Goal: Task Accomplishment & Management: Manage account settings

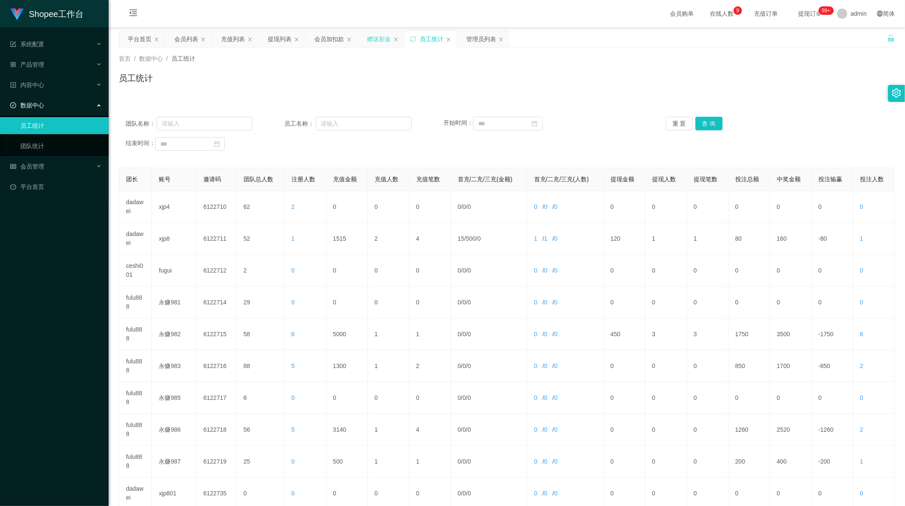
click at [378, 37] on div "赠送彩金" at bounding box center [379, 39] width 24 height 16
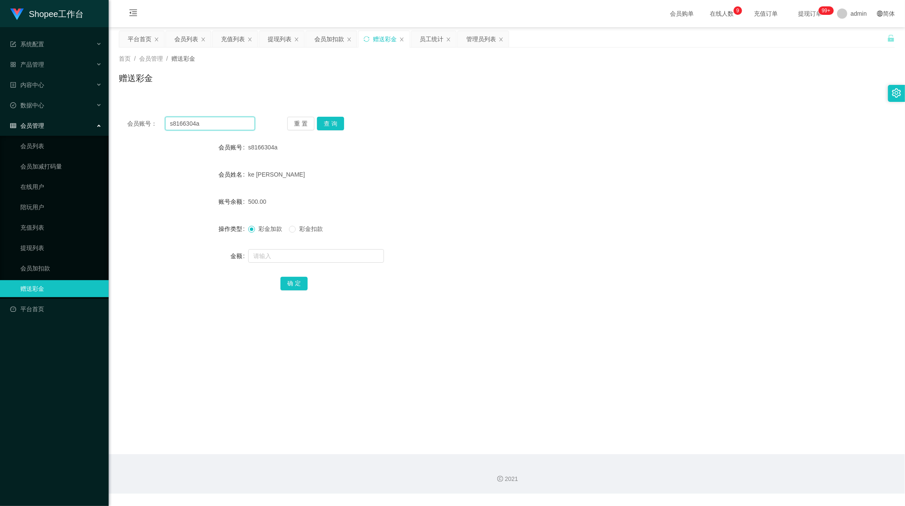
click at [203, 125] on input "s8166304a" at bounding box center [210, 124] width 90 height 14
paste input "qaz123456"
type input "qaz123456"
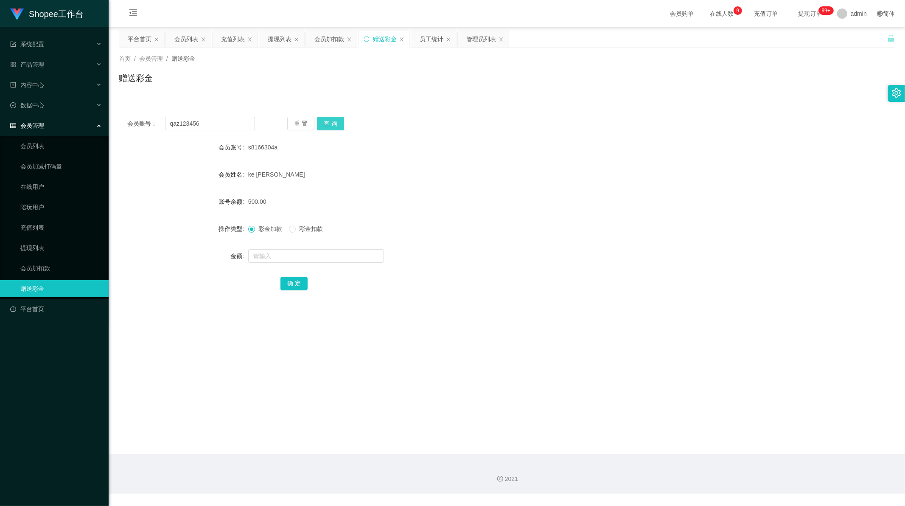
click at [322, 126] on button "查 询" at bounding box center [330, 124] width 27 height 14
click at [280, 261] on input "text" at bounding box center [316, 256] width 136 height 14
type input "100"
click at [299, 283] on button "确 定" at bounding box center [293, 284] width 27 height 14
click at [218, 123] on input "qaz123456" at bounding box center [210, 124] width 90 height 14
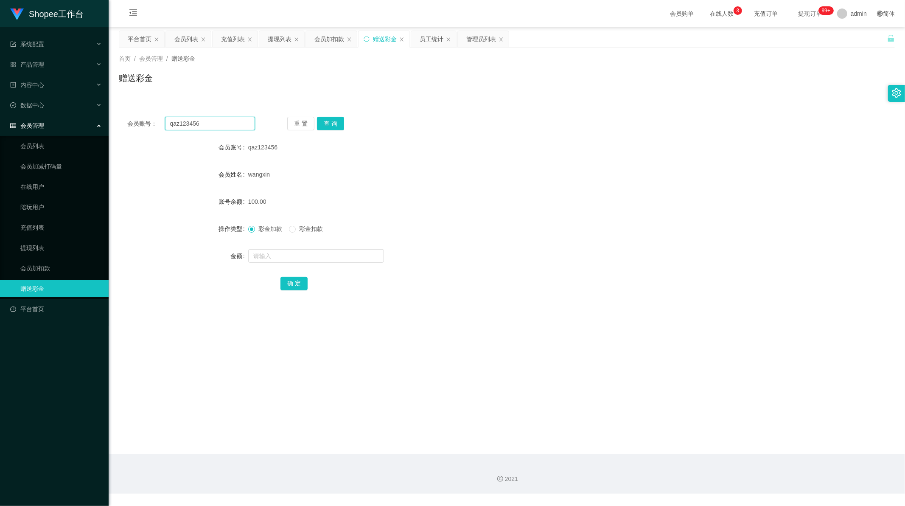
click at [218, 123] on input "qaz123456" at bounding box center [210, 124] width 90 height 14
paste input "Weishi599"
type input "Weishi599"
click at [327, 124] on button "查 询" at bounding box center [330, 124] width 27 height 14
click at [288, 253] on input "text" at bounding box center [316, 256] width 136 height 14
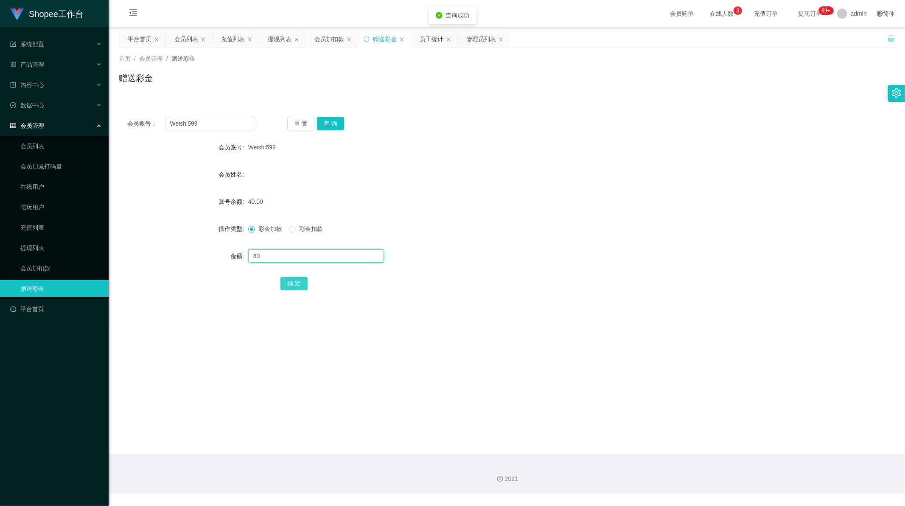
type input "80"
click at [290, 286] on button "确 定" at bounding box center [293, 284] width 27 height 14
click at [276, 36] on div "提现列表" at bounding box center [280, 39] width 24 height 16
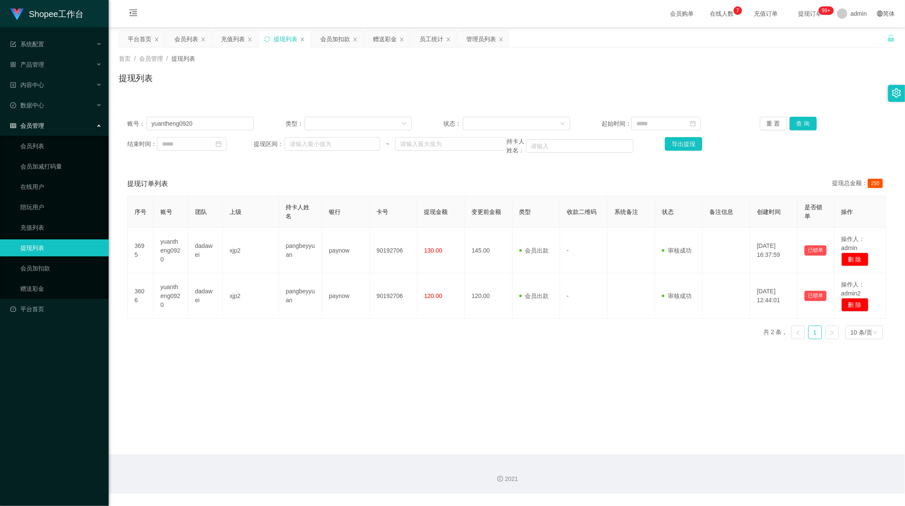
click at [202, 115] on div "账号： yuantheng0920 类型： 状态： 起始时间： 重 置 查 询 结束时间： 提现区间： ~ 持卡人姓名： 导出提现" at bounding box center [507, 135] width 776 height 55
click at [202, 119] on input "yuantheng0920" at bounding box center [199, 124] width 107 height 14
paste input "Weishi599"
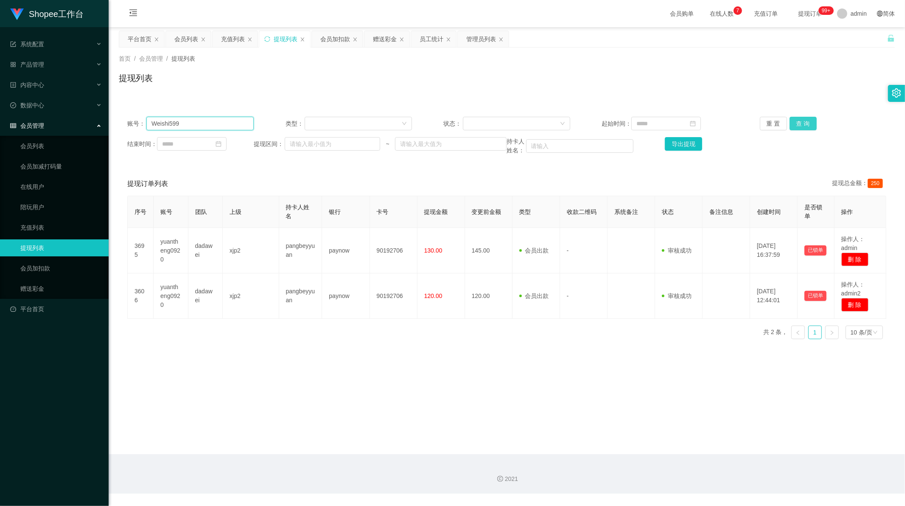
type input "Weishi599"
click at [803, 125] on button "查 询" at bounding box center [802, 124] width 27 height 14
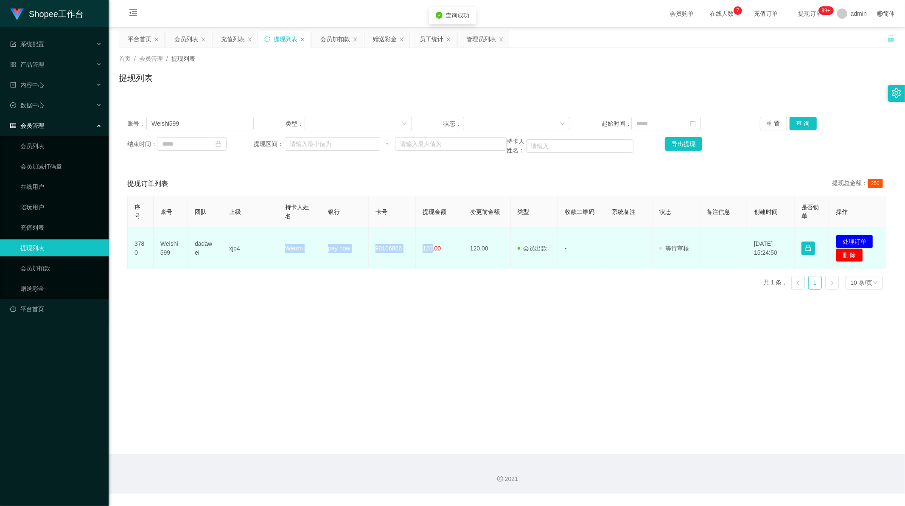
drag, startPoint x: 278, startPoint y: 252, endPoint x: 430, endPoint y: 248, distance: 152.3
click at [430, 248] on tr "3780 Weishi599 dadawei xjp4 Weishi pay now 90106866 120.00 120.00 会员出款 人工取款 - 审…" at bounding box center [507, 248] width 759 height 41
copy tr "Weishi pay now 90106866 120"
click at [855, 241] on button "处理订单" at bounding box center [854, 242] width 37 height 14
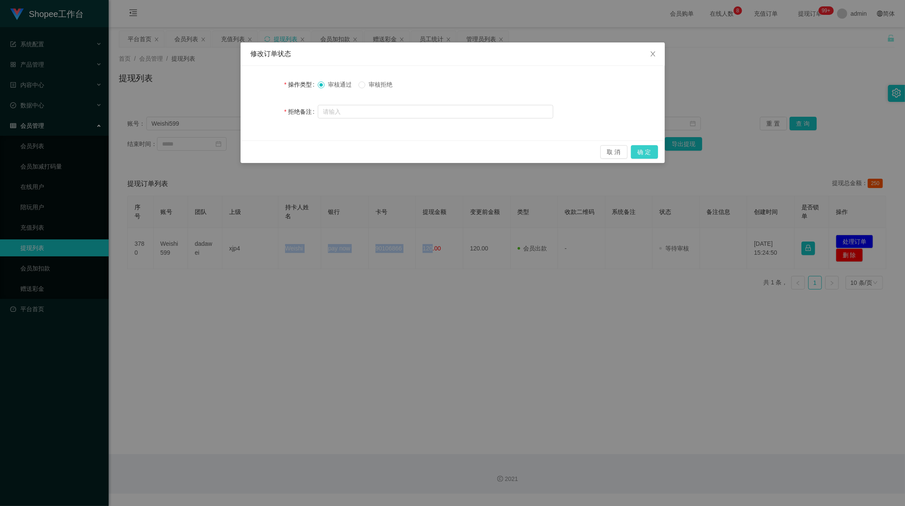
click at [641, 151] on button "确 定" at bounding box center [644, 152] width 27 height 14
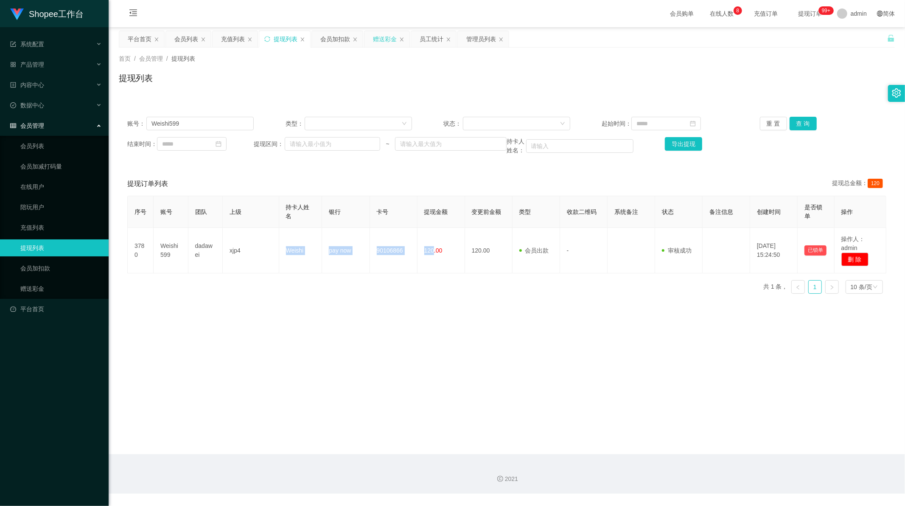
click at [387, 39] on div "赠送彩金" at bounding box center [385, 39] width 24 height 16
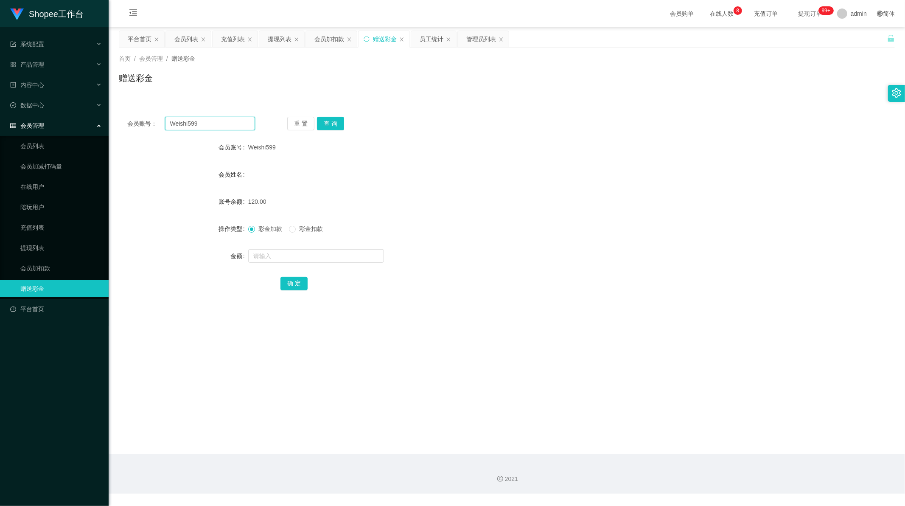
click at [193, 126] on input "Weishi599" at bounding box center [210, 124] width 90 height 14
drag, startPoint x: 193, startPoint y: 126, endPoint x: 269, endPoint y: 117, distance: 76.5
click at [197, 125] on input "Weishi599" at bounding box center [210, 124] width 90 height 14
paste input "mell903903"
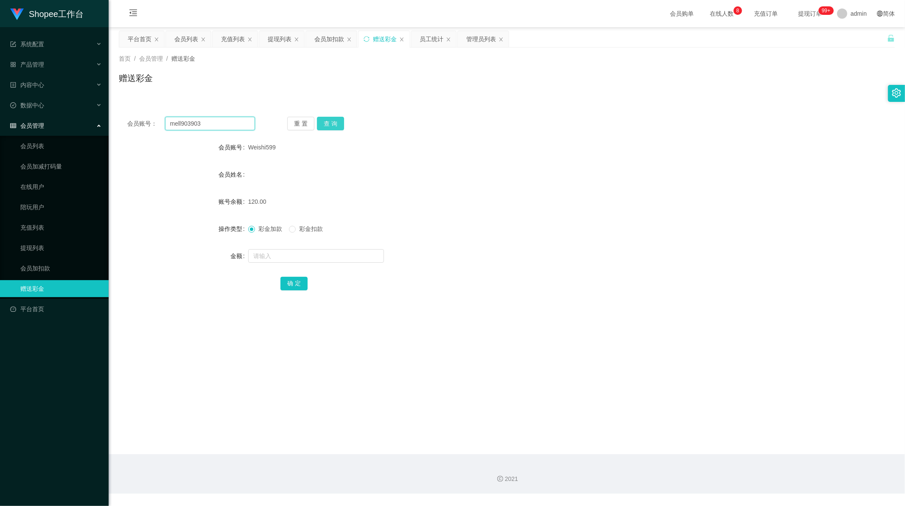
type input "mell903903"
click at [333, 122] on button "查 询" at bounding box center [330, 124] width 27 height 14
click at [279, 251] on input "text" at bounding box center [316, 256] width 136 height 14
type input "15"
click at [291, 287] on button "确 定" at bounding box center [293, 284] width 27 height 14
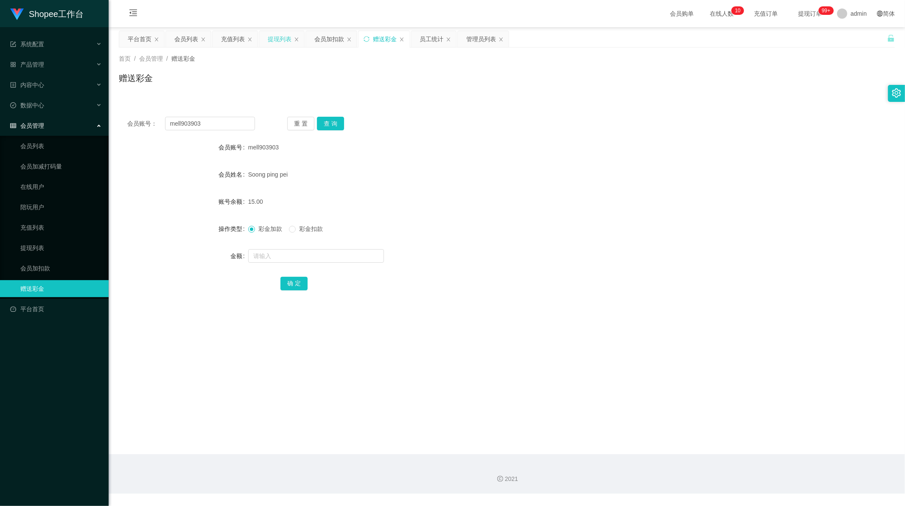
click at [280, 41] on div "提现列表" at bounding box center [280, 39] width 24 height 16
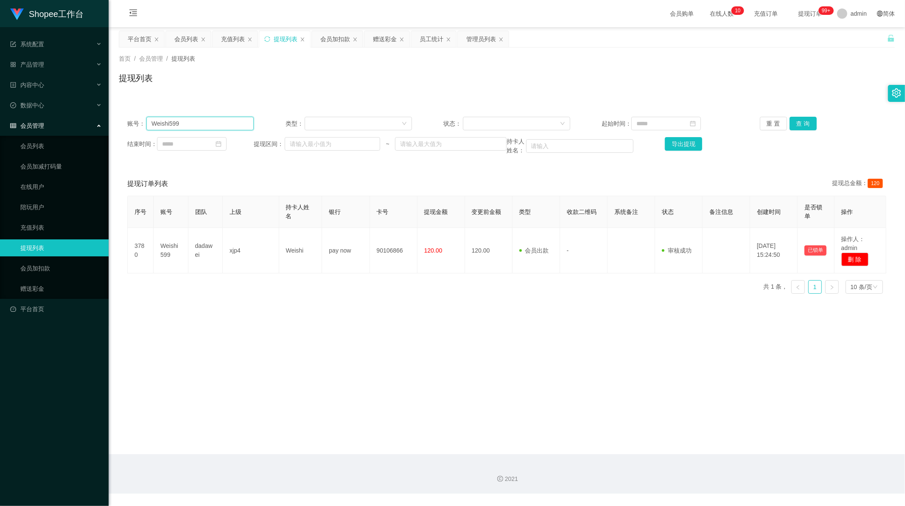
click at [200, 122] on input "Weishi599" at bounding box center [199, 124] width 107 height 14
drag, startPoint x: 200, startPoint y: 122, endPoint x: 248, endPoint y: 117, distance: 48.2
click at [202, 123] on input "Weishi599" at bounding box center [199, 124] width 107 height 14
paste input "mell903903"
type input "mell903903"
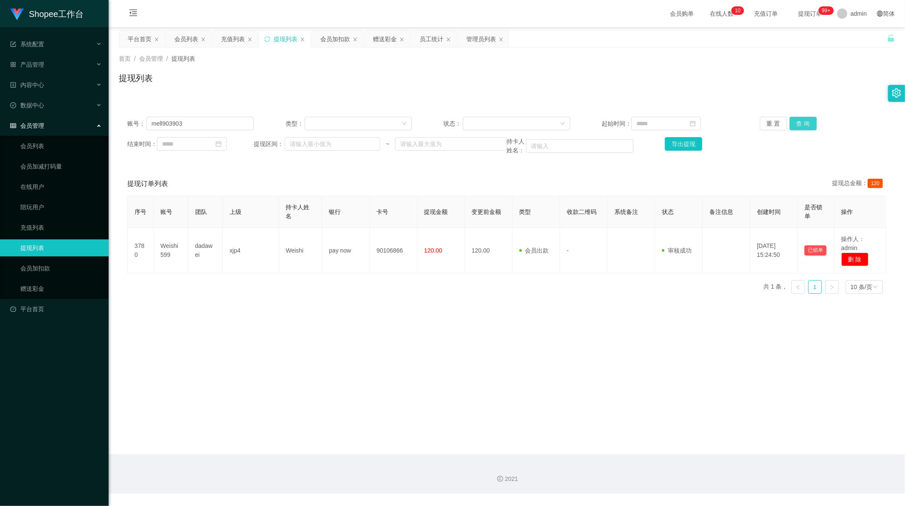
drag, startPoint x: 799, startPoint y: 123, endPoint x: 815, endPoint y: 137, distance: 21.7
click at [799, 123] on button "查 询" at bounding box center [802, 124] width 27 height 14
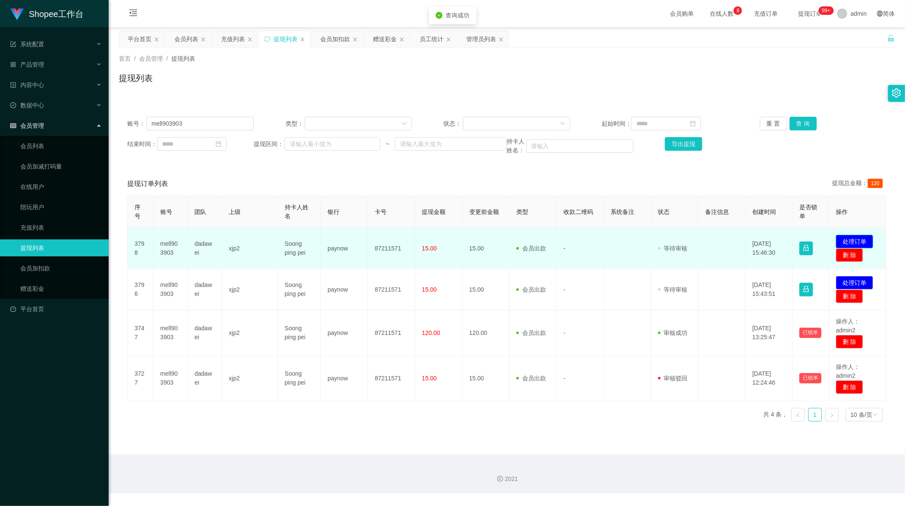
click at [856, 242] on button "处理订单" at bounding box center [854, 242] width 37 height 14
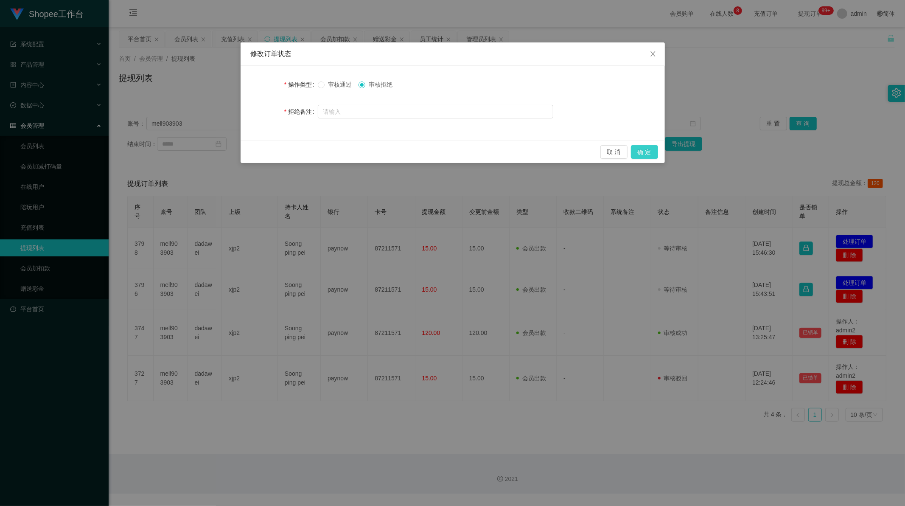
click at [646, 154] on button "确 定" at bounding box center [644, 152] width 27 height 14
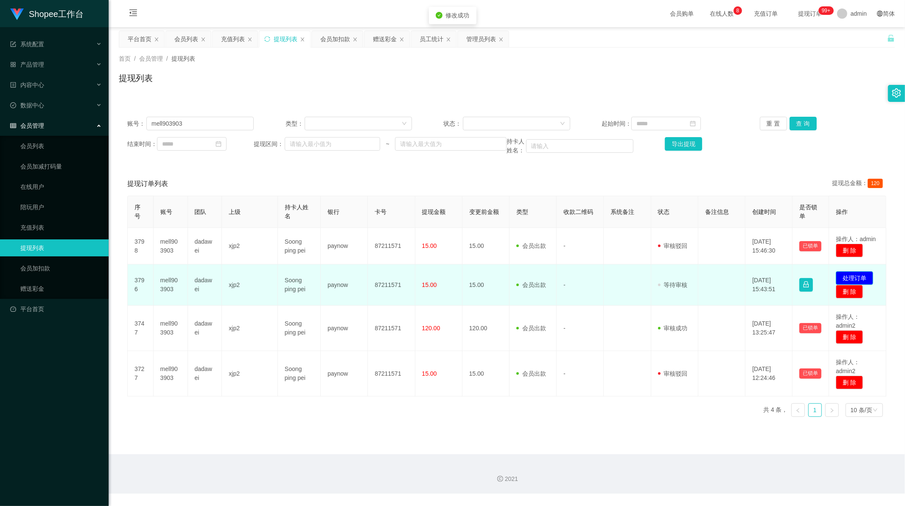
click at [859, 276] on button "处理订单" at bounding box center [854, 278] width 37 height 14
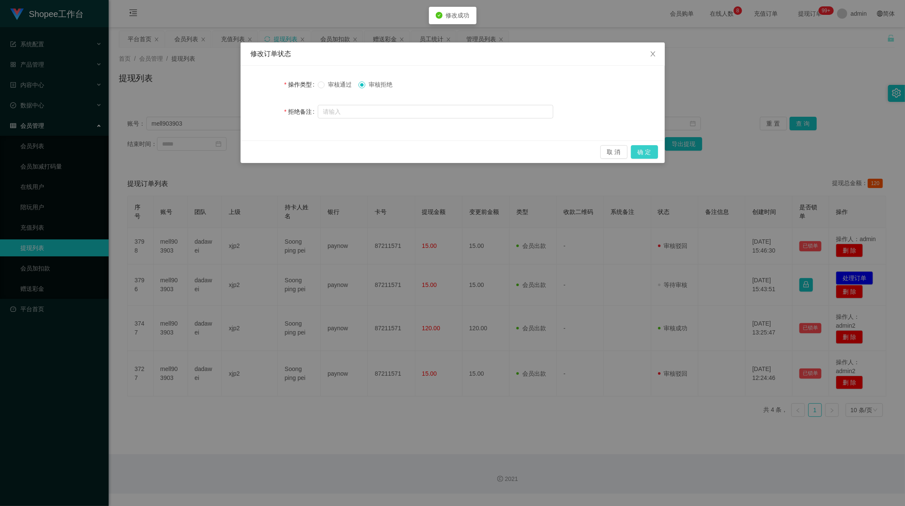
click at [643, 145] on button "确 定" at bounding box center [644, 152] width 27 height 14
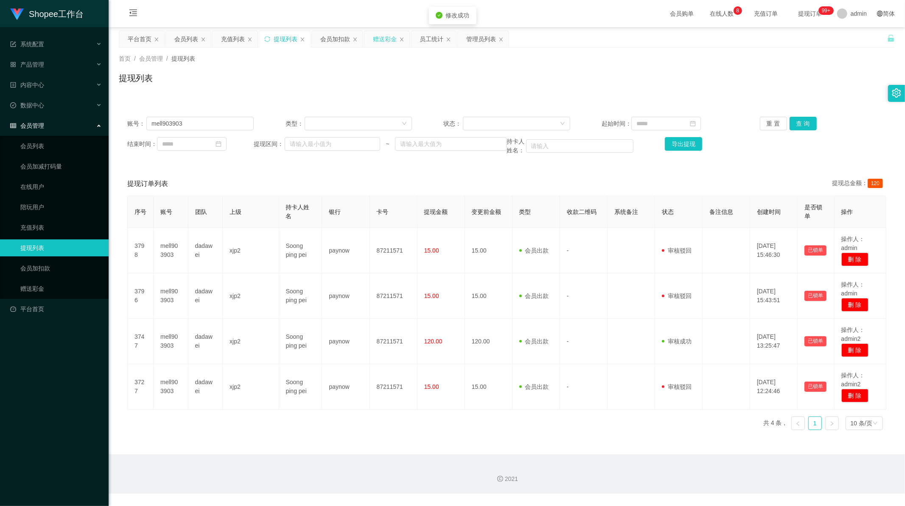
click at [384, 36] on div "赠送彩金" at bounding box center [385, 39] width 24 height 16
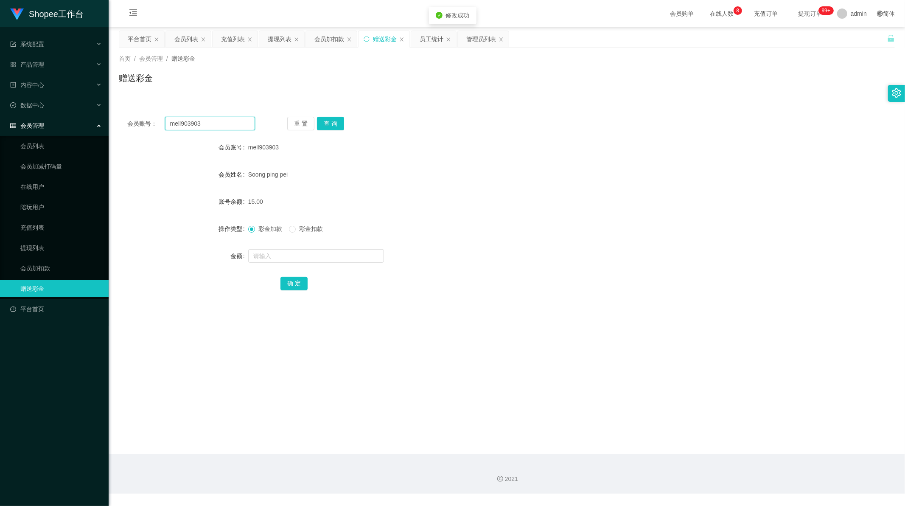
click at [189, 126] on input "mell903903" at bounding box center [210, 124] width 90 height 14
click at [336, 122] on button "查 询" at bounding box center [330, 124] width 27 height 14
click at [274, 257] on input "text" at bounding box center [316, 256] width 136 height 14
type input "15"
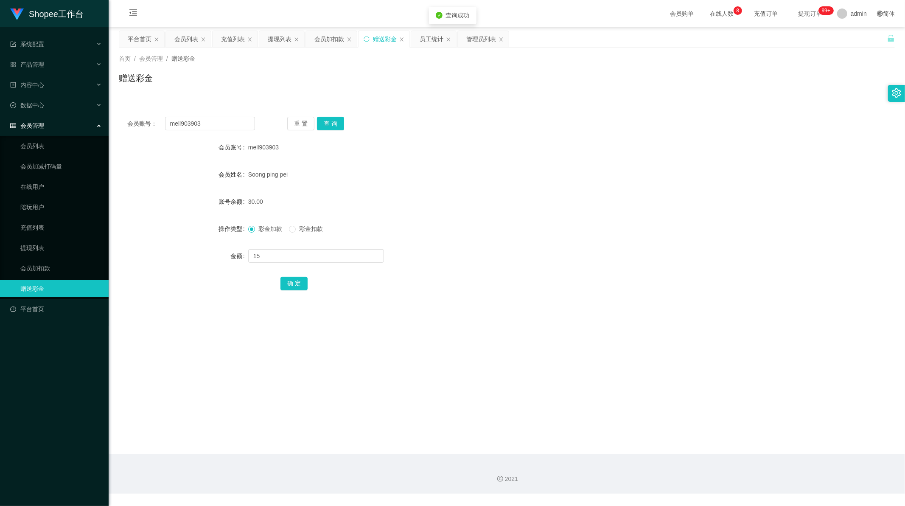
click at [302, 230] on span "彩金扣款" at bounding box center [311, 228] width 31 height 7
click at [296, 285] on button "确 定" at bounding box center [293, 284] width 27 height 14
click at [277, 42] on div "提现列表" at bounding box center [280, 39] width 24 height 16
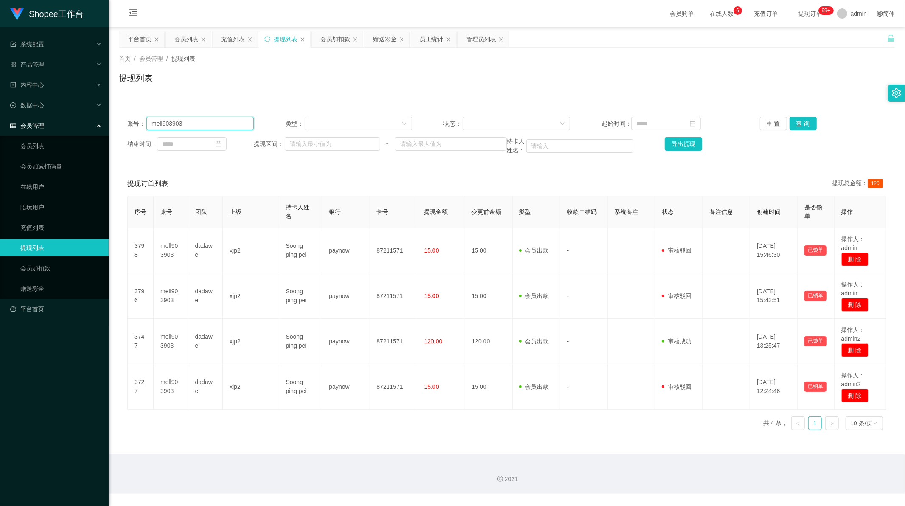
click at [222, 128] on input "mell903903" at bounding box center [199, 124] width 107 height 14
paste input "01116685250"
type input "01116685250"
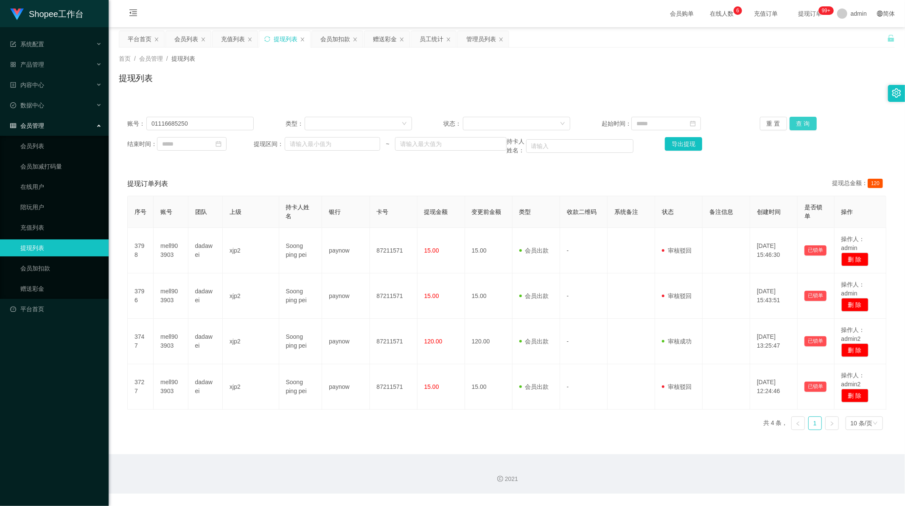
click at [800, 121] on button "查 询" at bounding box center [802, 124] width 27 height 14
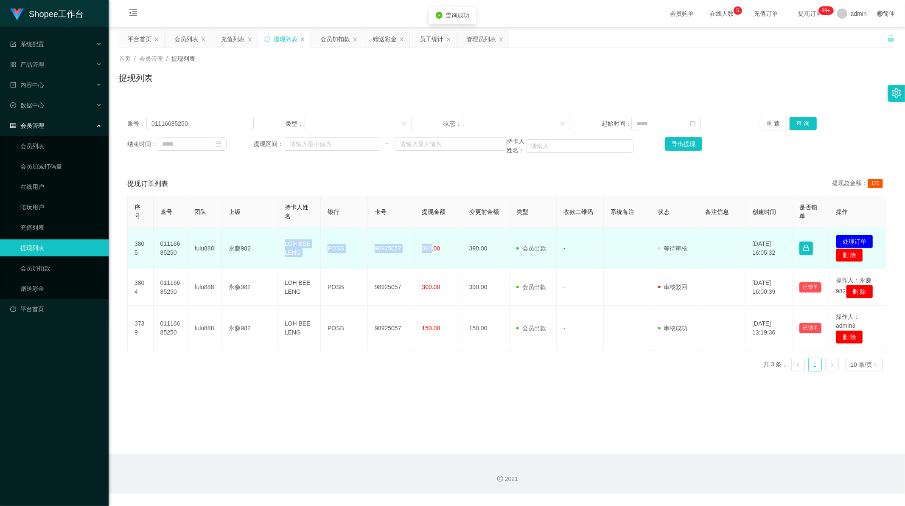
drag, startPoint x: 280, startPoint y: 244, endPoint x: 429, endPoint y: 255, distance: 149.8
click at [429, 255] on tr "3805 01116685250 fulu888 永赚982 LOH BEE LENG POSB 98925057 390.00 390.00 会员出款 人工…" at bounding box center [507, 248] width 759 height 41
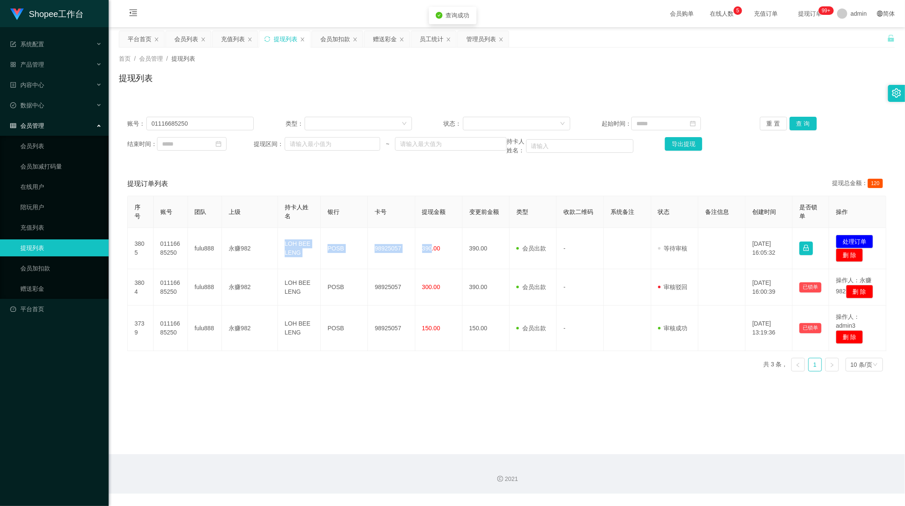
copy tr "LOH BEE LENG POSB 98925057 390"
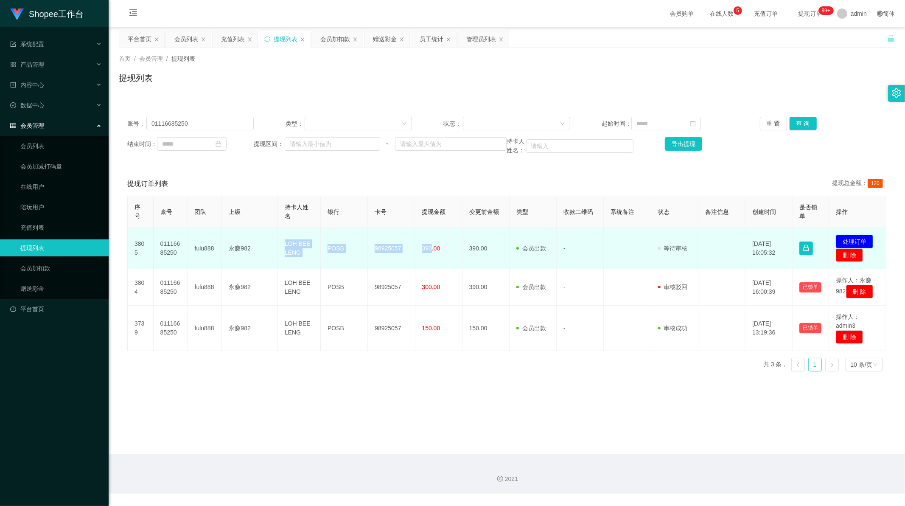
click at [843, 238] on button "处理订单" at bounding box center [854, 242] width 37 height 14
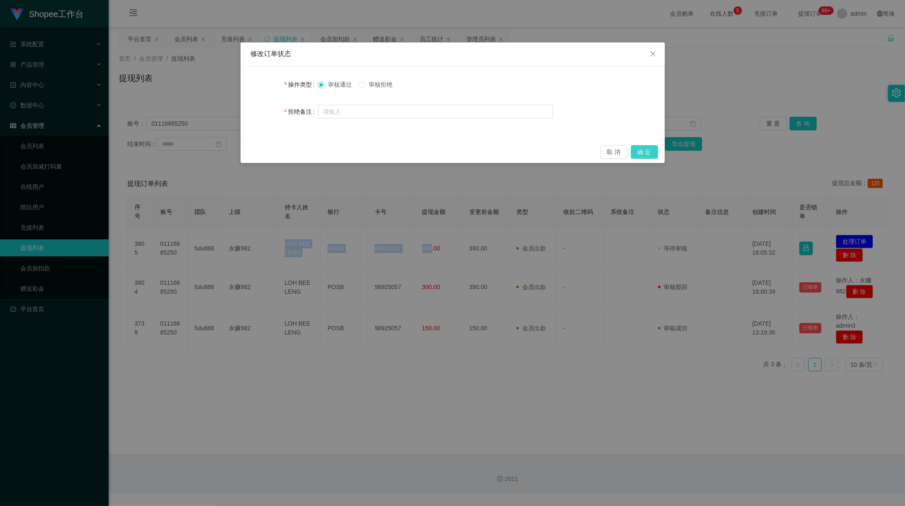
click at [633, 153] on button "确 定" at bounding box center [644, 152] width 27 height 14
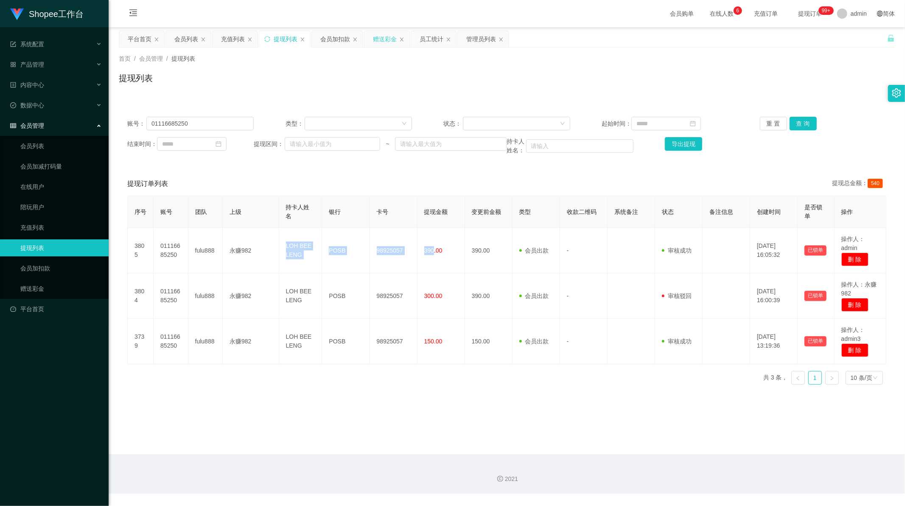
click at [381, 42] on div "赠送彩金" at bounding box center [385, 39] width 24 height 16
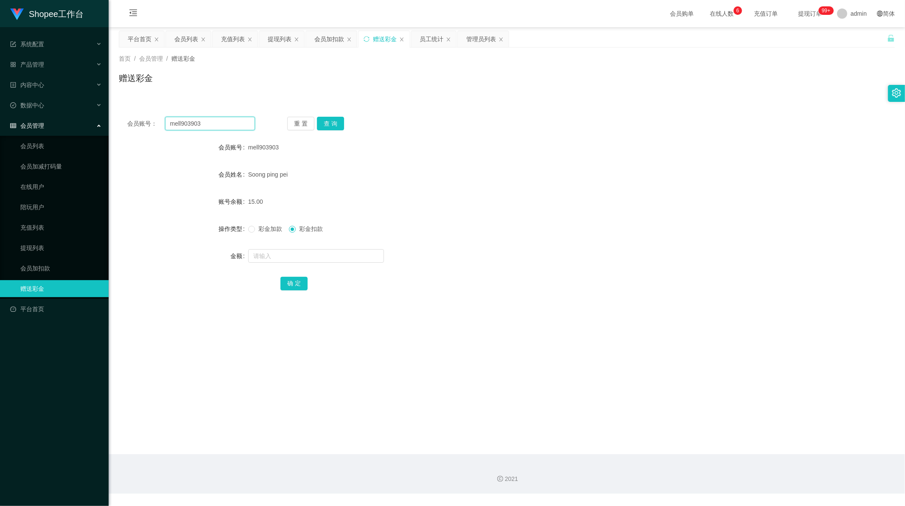
click at [204, 123] on input "mell903903" at bounding box center [210, 124] width 90 height 14
paste input "Joseph68"
type input "Joseph68"
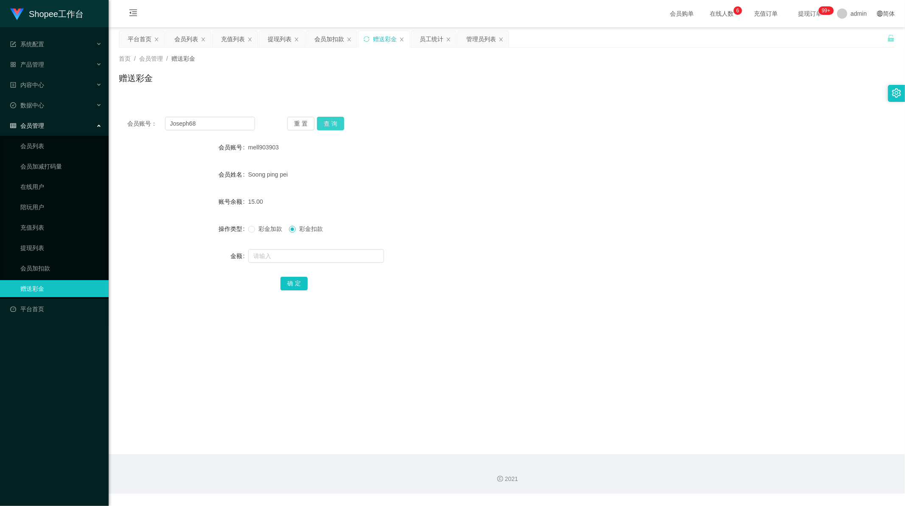
click at [330, 125] on button "查 询" at bounding box center [330, 124] width 27 height 14
click at [255, 253] on input "text" at bounding box center [316, 256] width 136 height 14
type input "100"
click at [295, 285] on button "确 定" at bounding box center [293, 284] width 27 height 14
click at [379, 336] on main "关闭左侧 关闭右侧 关闭其它 刷新页面 平台首页 会员列表 充值列表 提现列表 会员加扣款 赠送彩金 员工统计 管理员列表 首页 / 会员管理 / 赠送彩金 …" at bounding box center [507, 240] width 796 height 427
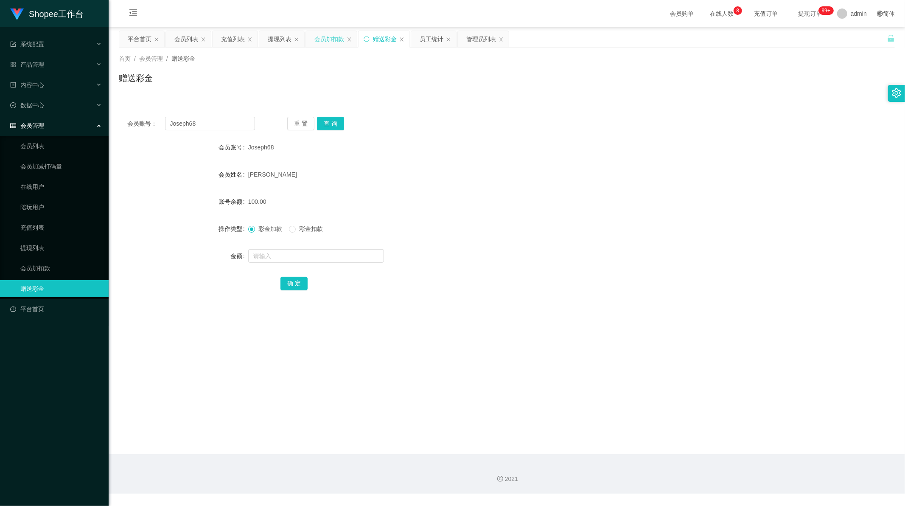
click at [338, 39] on div "会员加扣款" at bounding box center [329, 39] width 30 height 16
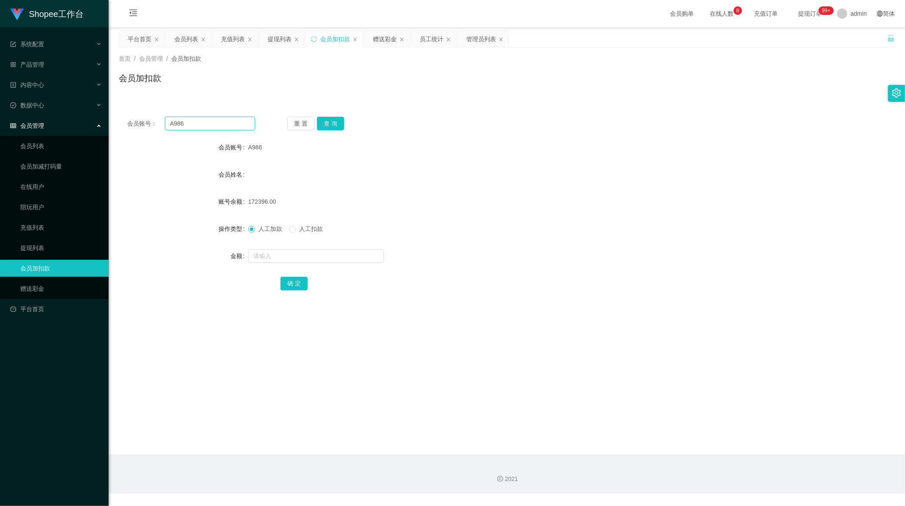
click at [212, 123] on input "A986" at bounding box center [210, 124] width 90 height 14
paste input "xiaotao123"
type input "xiaotao123"
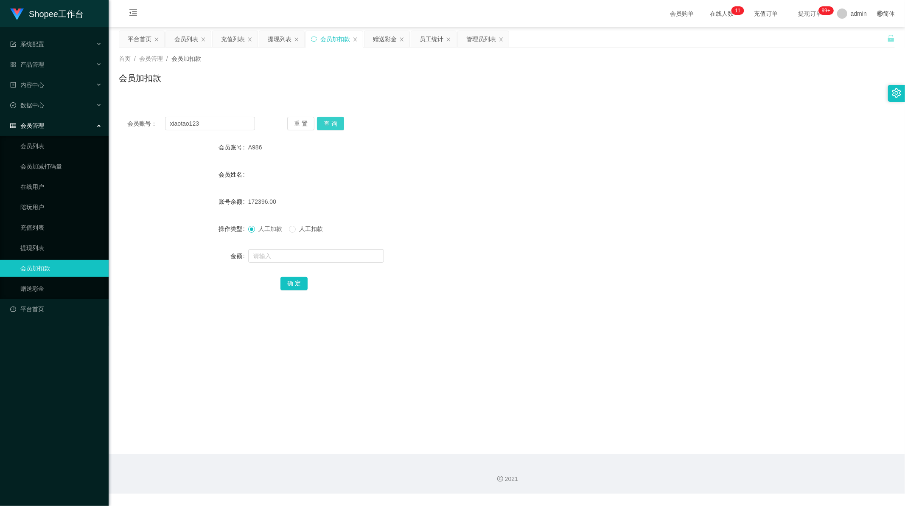
drag, startPoint x: 329, startPoint y: 120, endPoint x: 333, endPoint y: 128, distance: 9.3
click at [329, 120] on button "查 询" at bounding box center [330, 124] width 27 height 14
click at [268, 256] on input "text" at bounding box center [316, 256] width 136 height 14
type input "300"
click at [297, 281] on button "确 定" at bounding box center [293, 284] width 27 height 14
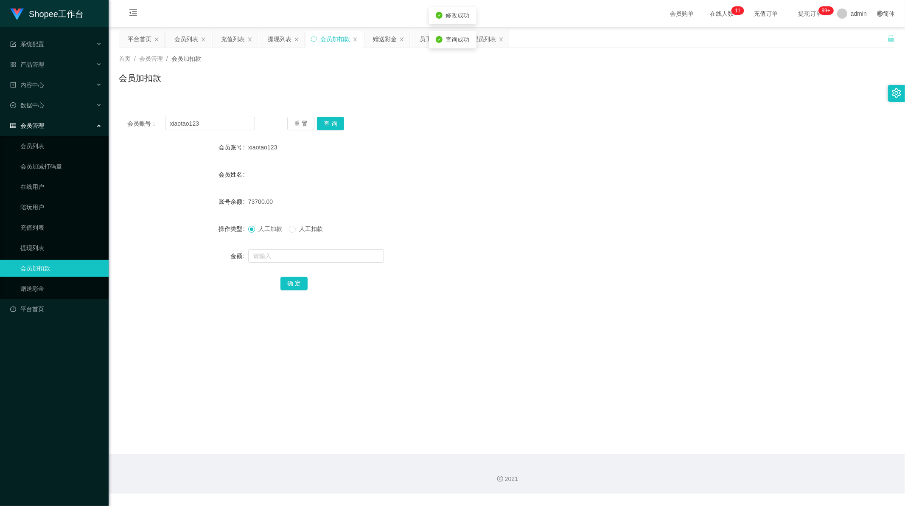
click at [374, 338] on main "关闭左侧 关闭右侧 关闭其它 刷新页面 平台首页 会员列表 充值列表 提现列表 会员加扣款 赠送彩金 员工统计 管理员列表 首页 / 会员管理 / 会员加扣款…" at bounding box center [507, 240] width 796 height 427
click at [181, 37] on div "会员列表" at bounding box center [186, 39] width 24 height 16
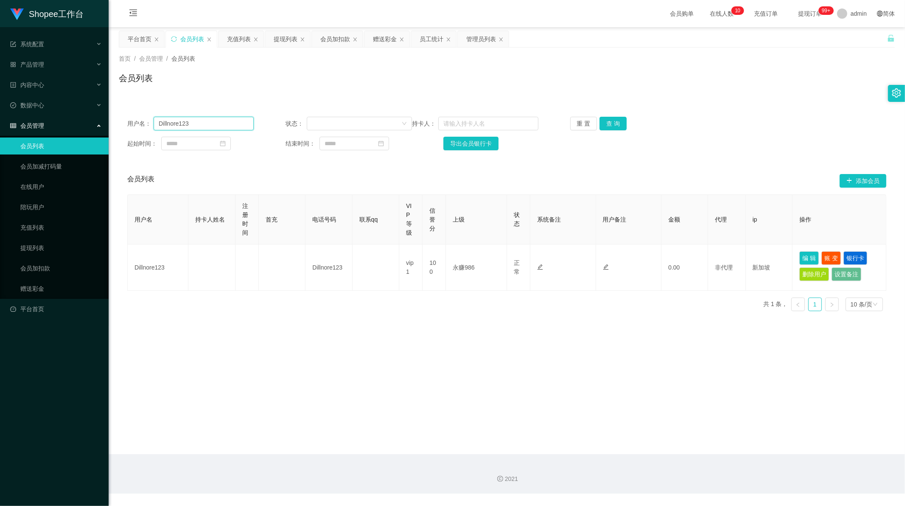
click at [174, 128] on input "Dillnore123" at bounding box center [204, 124] width 100 height 14
paste input "Emilyhappyhappy"
type input "Emilyhappyhappy"
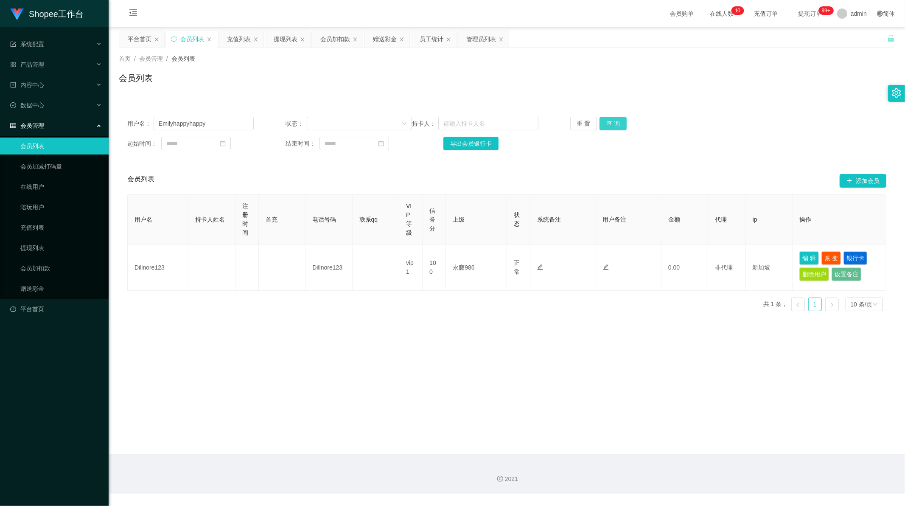
click at [605, 122] on button "查 询" at bounding box center [612, 124] width 27 height 14
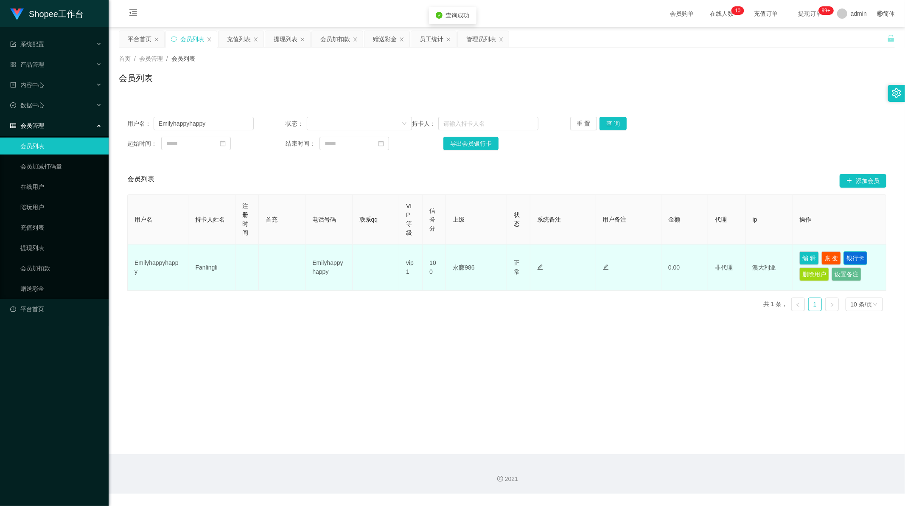
click at [854, 259] on button "银行卡" at bounding box center [855, 258] width 24 height 14
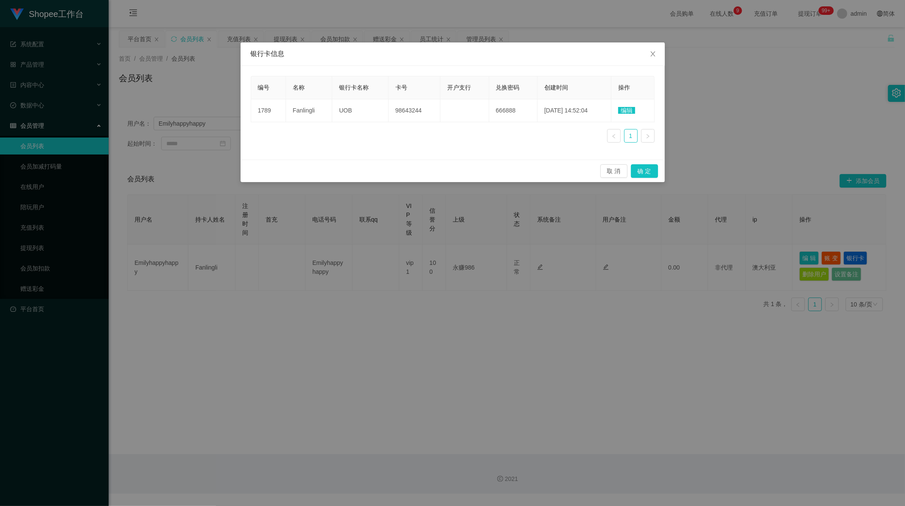
click at [384, 141] on div "编号 名称 银行卡名称 卡号 开户支行 兑换密码 创建时间 操作 1789 Fanlingli UOB 98643244 666888 [DATE] 14:5…" at bounding box center [453, 112] width 404 height 73
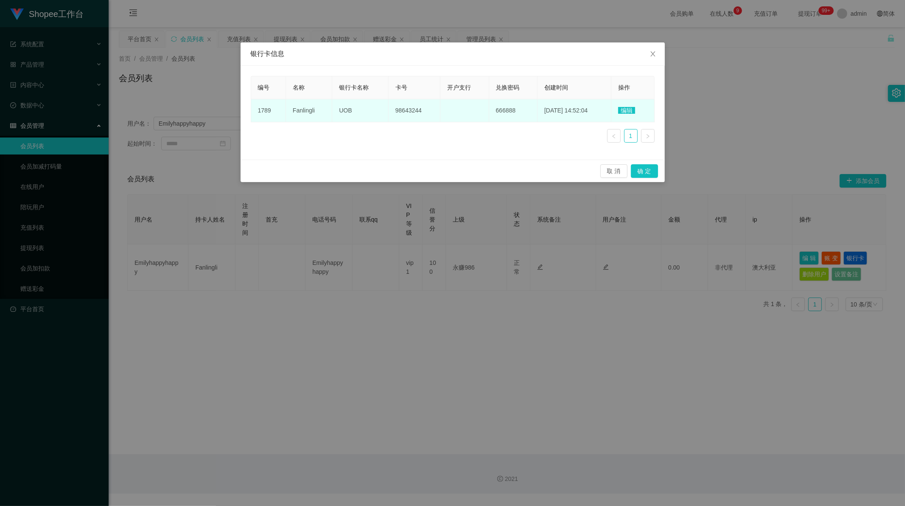
click at [628, 107] on span "编辑" at bounding box center [626, 110] width 17 height 7
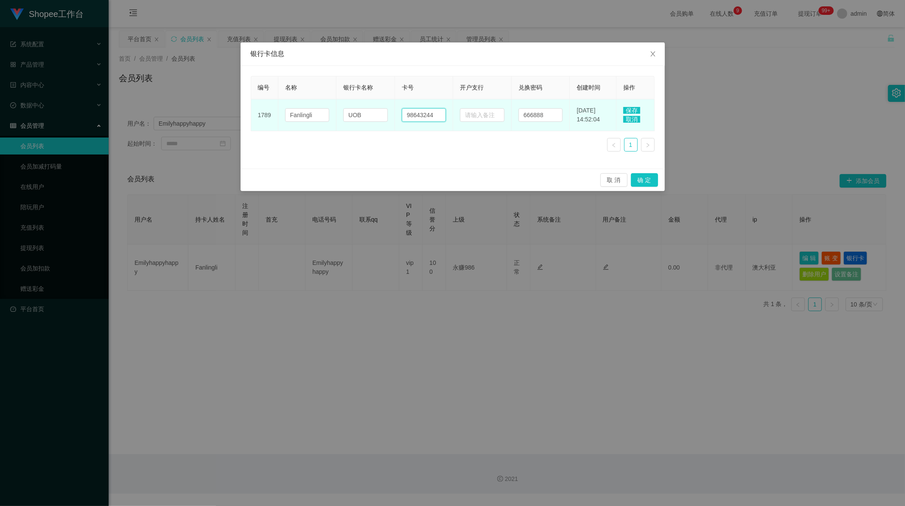
click at [423, 116] on input "98643244" at bounding box center [424, 115] width 45 height 14
paste input "8433715"
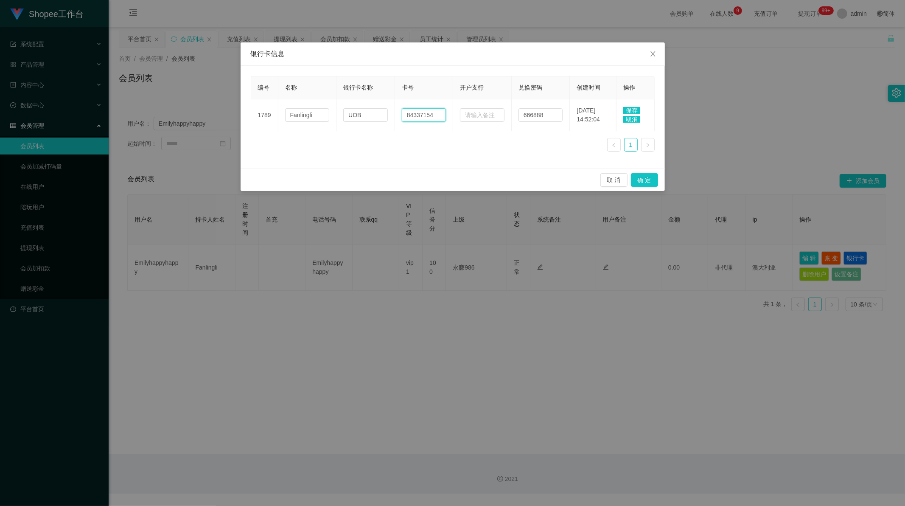
type input "84337154"
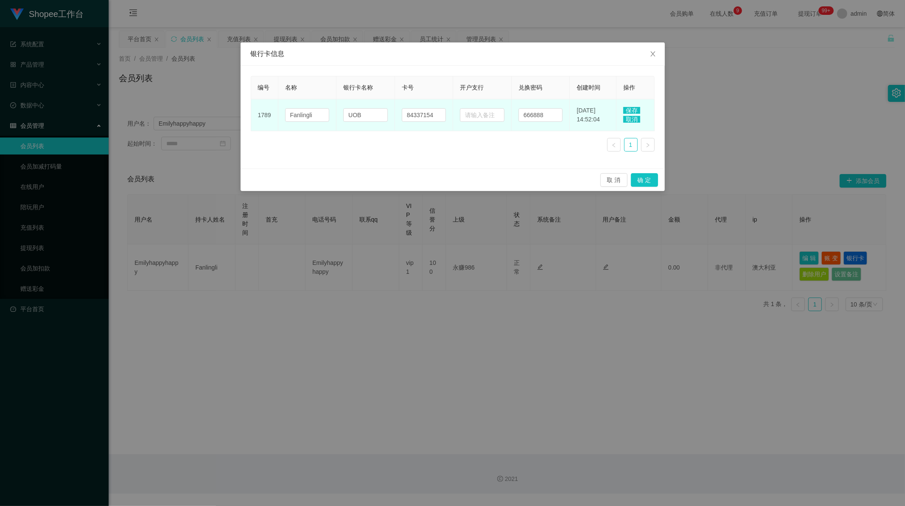
click at [358, 106] on td "UOB" at bounding box center [365, 115] width 59 height 32
click at [356, 113] on input "UOB" at bounding box center [365, 115] width 45 height 14
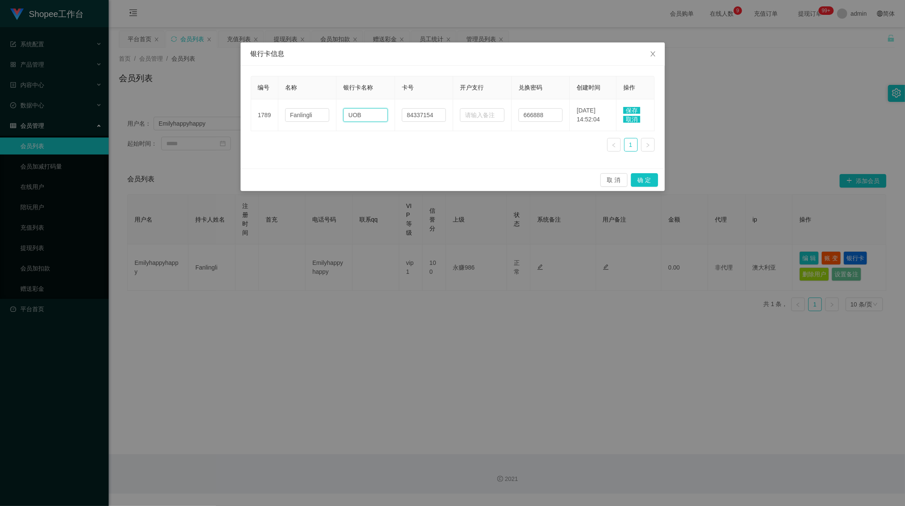
paste input "PAYNOW"
type input "PAYNOW"
click at [396, 158] on div "编号 名称 银行卡名称 卡号 开户支行 兑换密码 创建时间 操作 1789 Fanlingli PAYNOW 84337154 666888 [DATE] 1…" at bounding box center [453, 117] width 404 height 82
click at [651, 182] on button "确 定" at bounding box center [644, 180] width 27 height 14
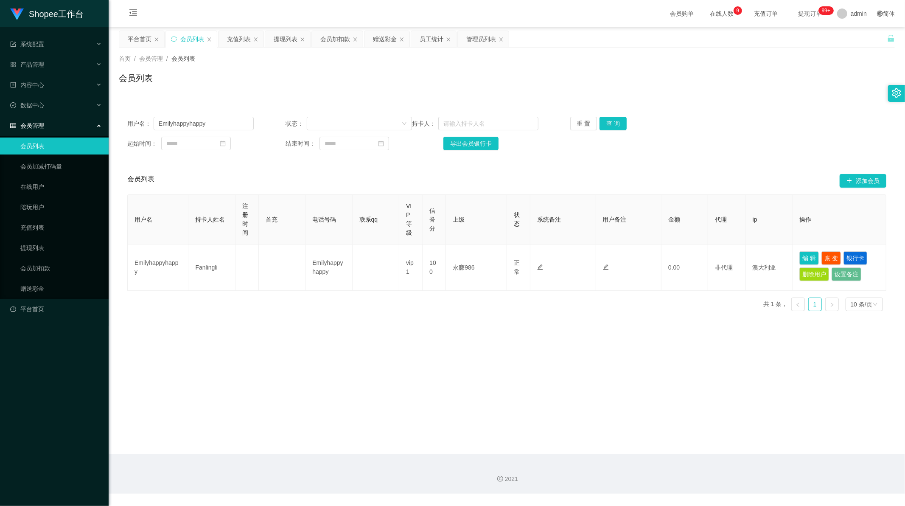
click at [369, 350] on main "关闭左侧 关闭右侧 关闭其它 刷新页面 平台首页 会员列表 充值列表 提现列表 会员加扣款 赠送彩金 员工统计 管理员列表 首页 / 会员管理 / 会员列表 …" at bounding box center [507, 240] width 796 height 427
click at [181, 126] on input "Emilyhappyhappy" at bounding box center [204, 124] width 100 height 14
click at [281, 40] on div "提现列表" at bounding box center [286, 39] width 24 height 16
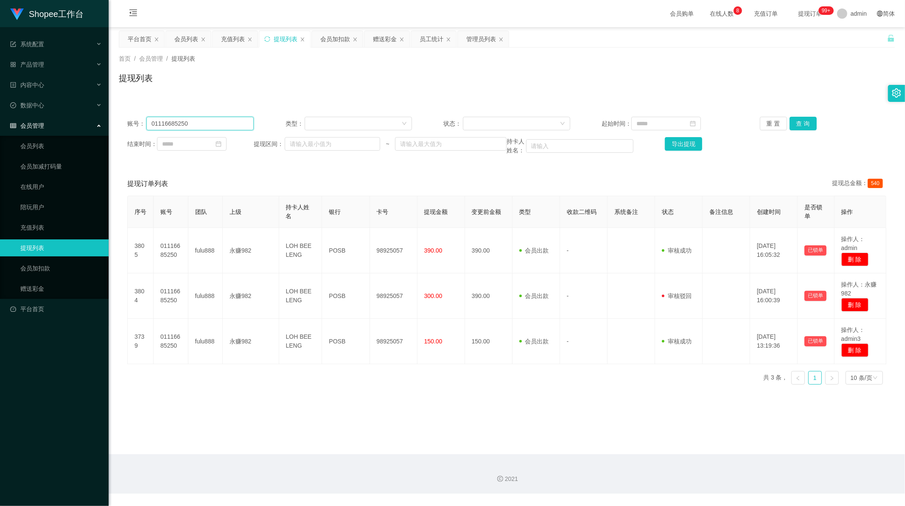
click at [193, 129] on input "01116685250" at bounding box center [199, 124] width 107 height 14
paste input "Emilyhappyhappy"
type input "Emilyhappyhappy"
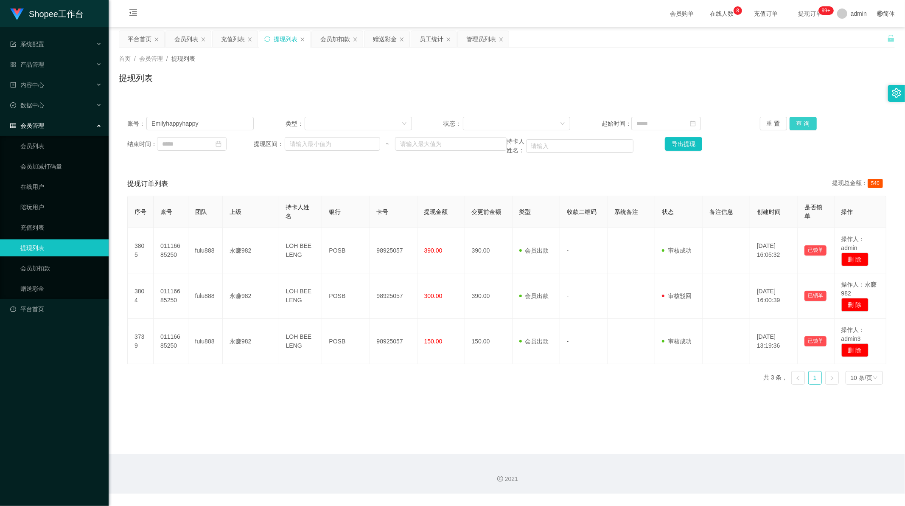
click at [801, 122] on button "查 询" at bounding box center [802, 124] width 27 height 14
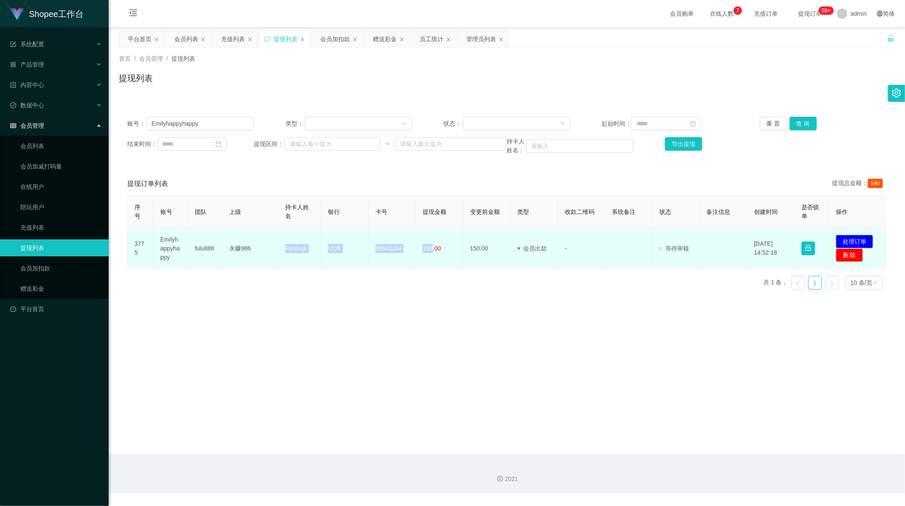
drag, startPoint x: 282, startPoint y: 247, endPoint x: 430, endPoint y: 247, distance: 148.5
click at [430, 247] on tr "3775 Emilyhappyhappy fulu888 永赚986 Fanlingli UOB 98643244 150.00 150.00 会员出款 人工…" at bounding box center [507, 248] width 759 height 41
copy tr "Fanlingli UOB 98643244 150"
